Goal: Information Seeking & Learning: Learn about a topic

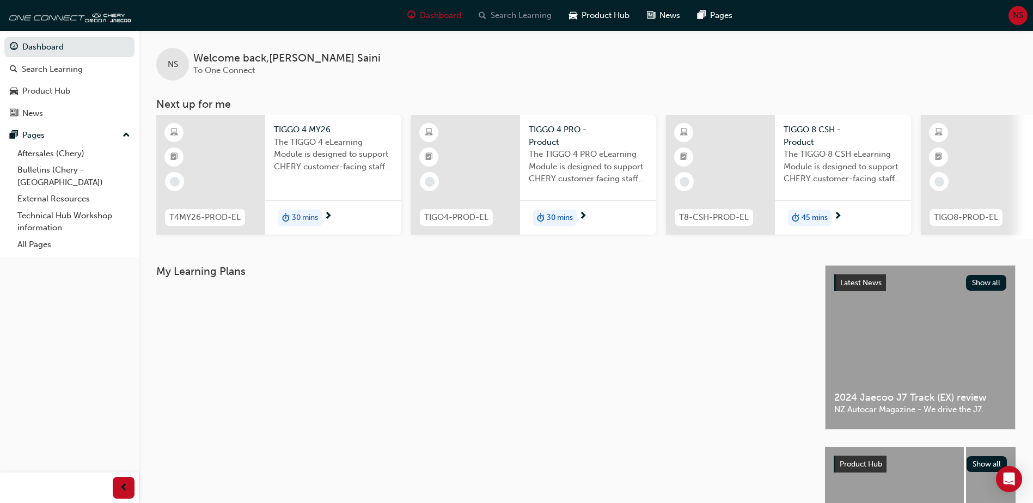
click at [499, 18] on span "Search Learning" at bounding box center [521, 15] width 61 height 13
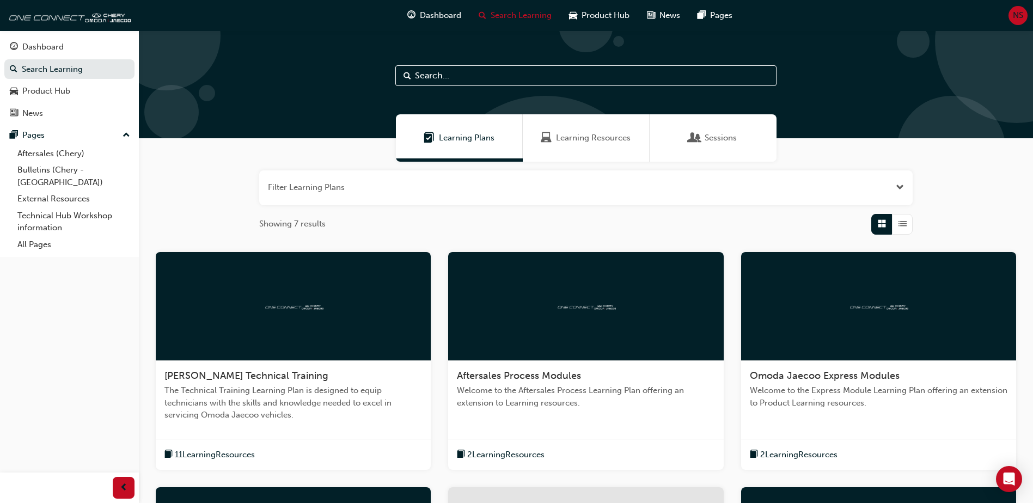
click at [579, 407] on span "Welcome to the Aftersales Process Learning Plan offering an extension to Learni…" at bounding box center [586, 397] width 258 height 25
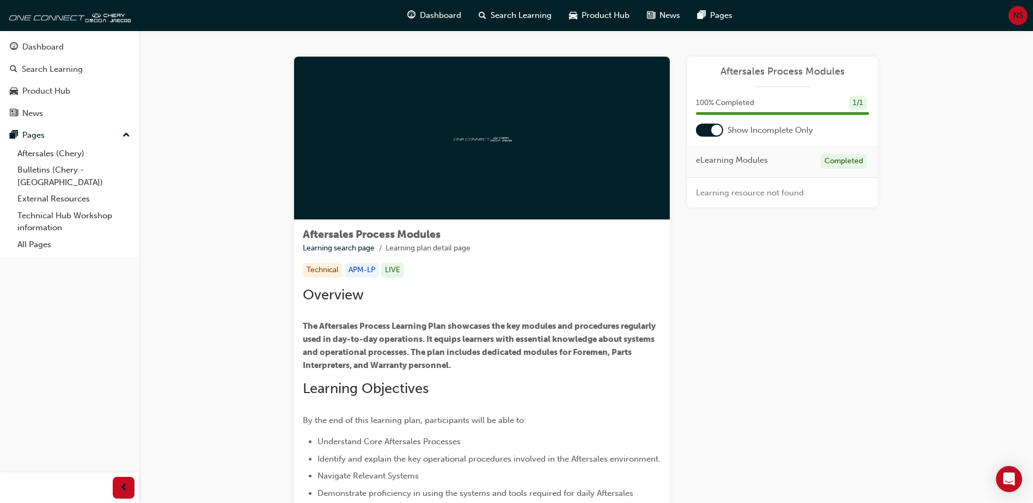
click at [715, 131] on div at bounding box center [716, 130] width 11 height 11
click at [744, 227] on div "Warranty Support ELEARNING WS-PEN" at bounding box center [755, 228] width 80 height 25
click at [744, 221] on link "Warranty Support" at bounding box center [748, 222] width 67 height 10
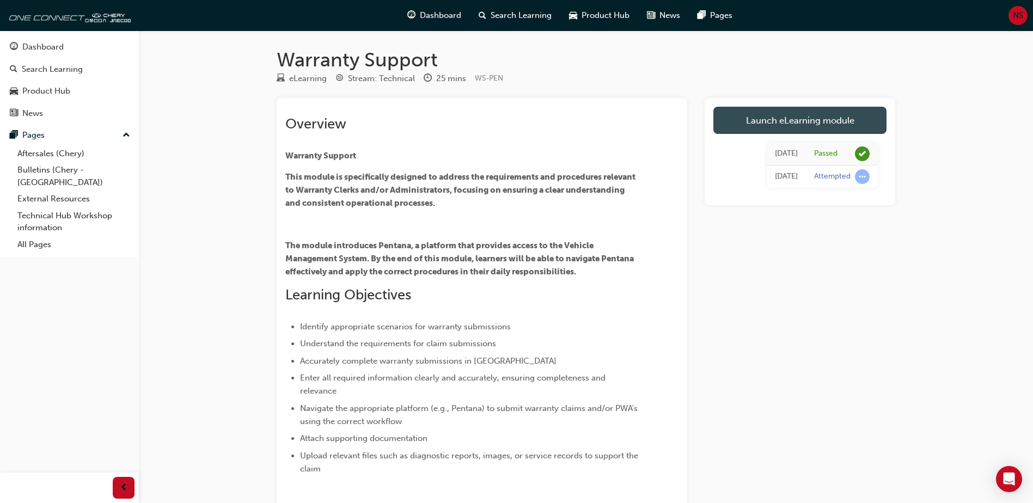
click at [746, 126] on link "Launch eLearning module" at bounding box center [800, 120] width 173 height 27
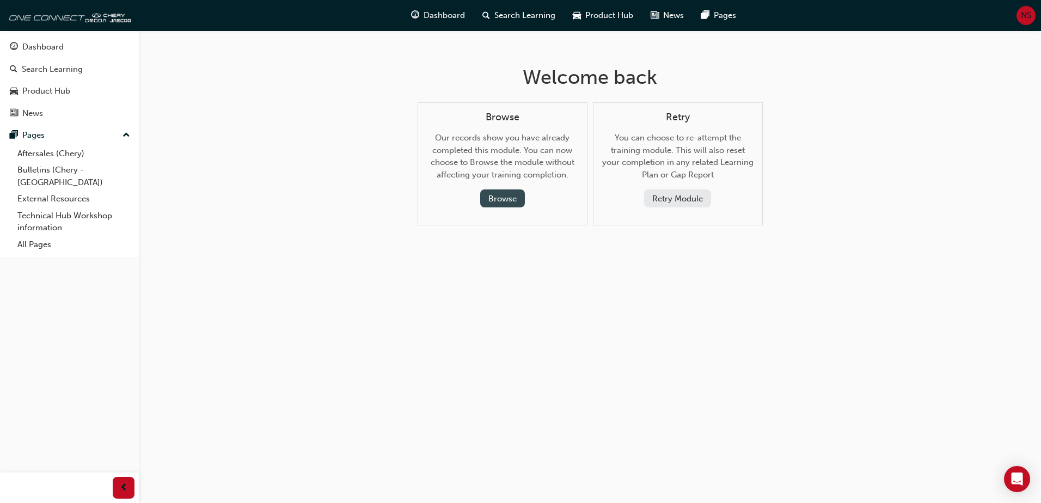
click at [502, 193] on button "Browse" at bounding box center [502, 199] width 45 height 18
